Goal: Information Seeking & Learning: Learn about a topic

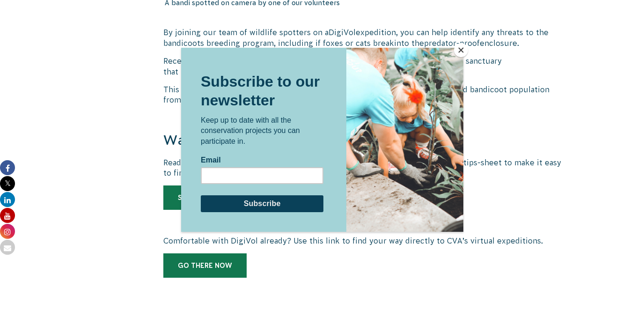
scroll to position [1309, 0]
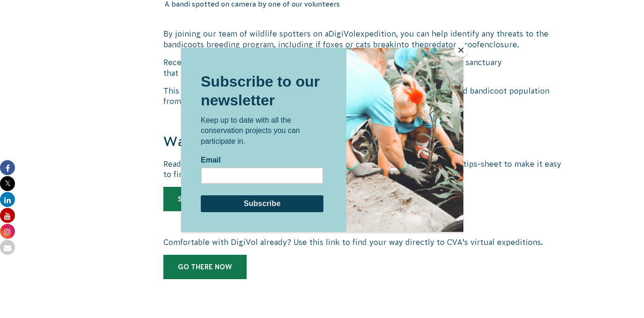
click at [461, 49] on button "Close" at bounding box center [461, 50] width 14 height 14
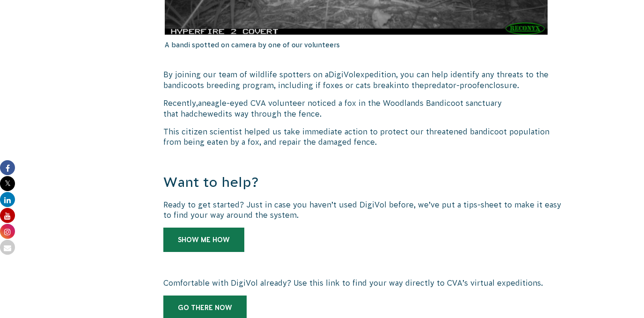
scroll to position [1270, 0]
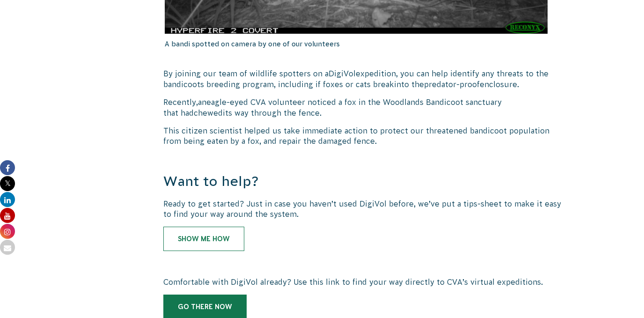
click at [200, 226] on link "Show me how" at bounding box center [203, 238] width 81 height 24
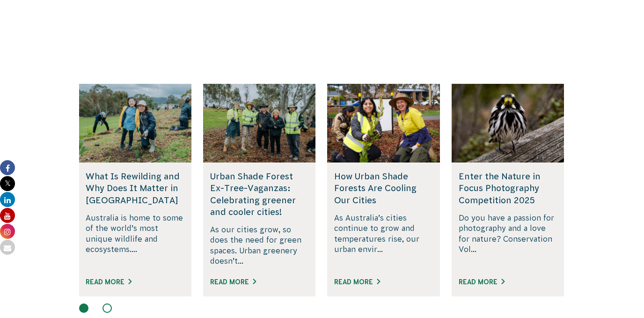
scroll to position [2355, 0]
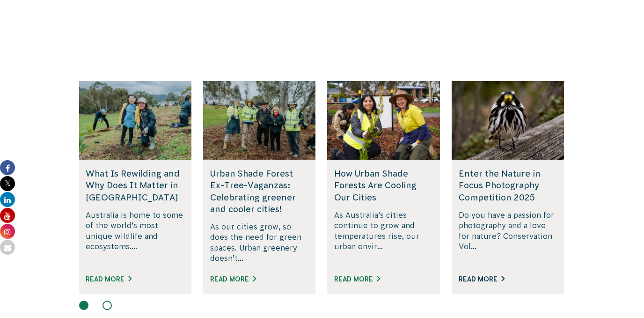
click at [474, 275] on link "Read More" at bounding box center [481, 278] width 46 height 7
